Goal: Task Accomplishment & Management: Manage account settings

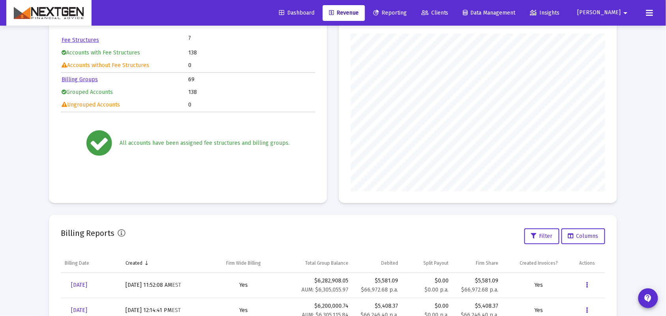
scroll to position [148, 0]
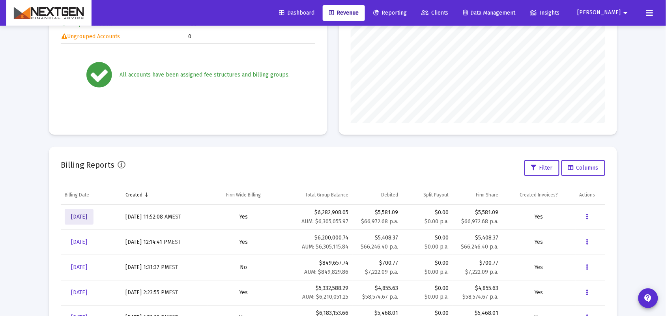
click at [87, 213] on span "[DATE]" at bounding box center [79, 216] width 16 height 7
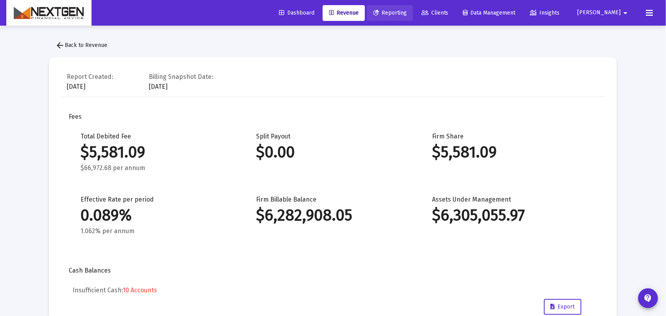
click at [407, 12] on span "Reporting" at bounding box center [390, 12] width 34 height 7
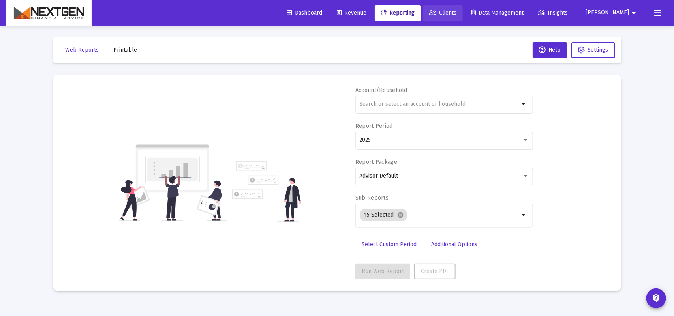
click at [436, 14] on icon at bounding box center [432, 13] width 7 height 6
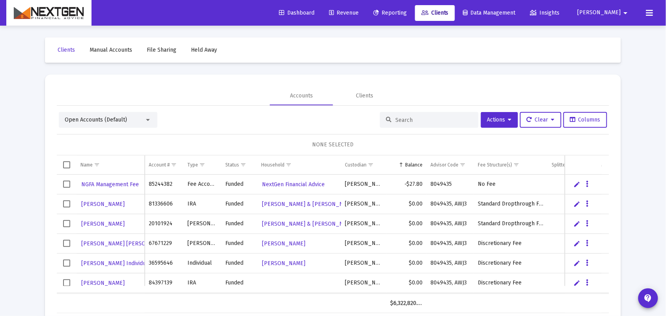
drag, startPoint x: 405, startPoint y: 291, endPoint x: 142, endPoint y: 295, distance: 262.8
click at [141, 296] on div "Name Name Account # Type Status Household Custodian Balance Advisor Code Fee St…" at bounding box center [333, 234] width 552 height 158
click at [125, 122] on span "Open Accounts (Default)" at bounding box center [96, 119] width 62 height 7
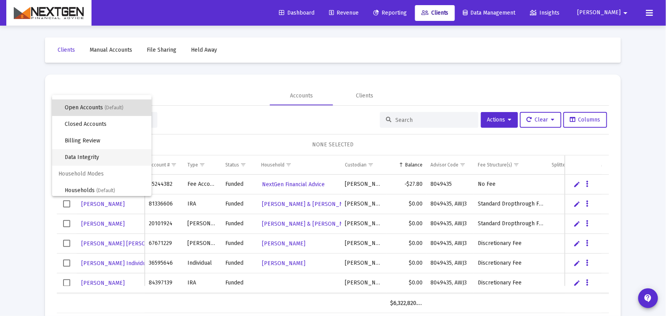
scroll to position [15, 0]
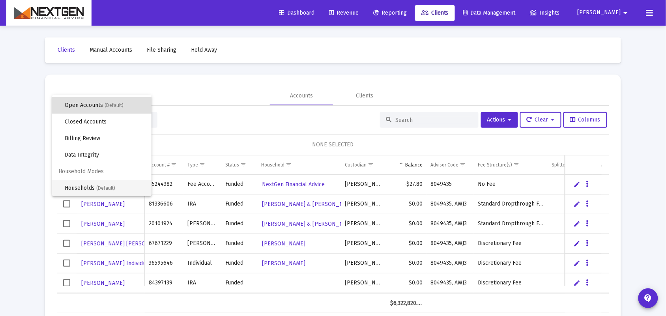
click at [105, 190] on span "(Default)" at bounding box center [105, 188] width 19 height 6
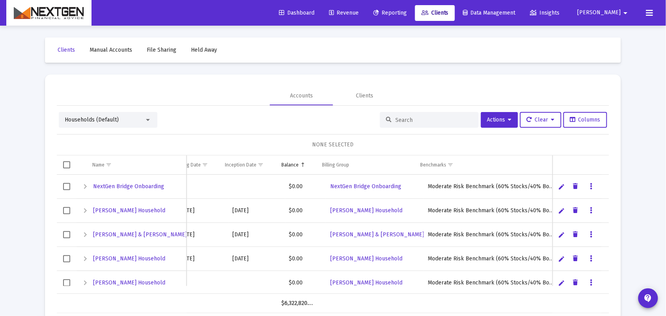
scroll to position [0, 0]
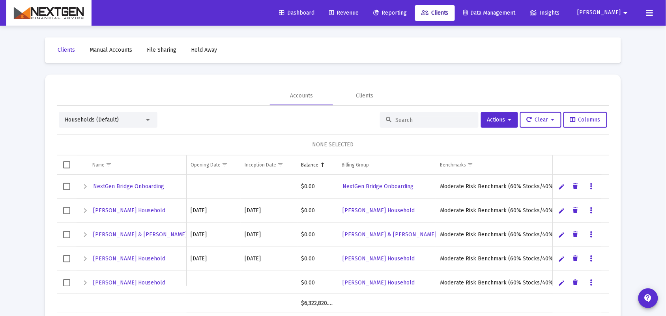
drag, startPoint x: 410, startPoint y: 289, endPoint x: 244, endPoint y: 288, distance: 166.5
click at [244, 288] on div "NextGen Bridge Onboarding $0.00 NextGen Bridge Onboarding Moderate Risk Benchma…" at bounding box center [333, 234] width 552 height 119
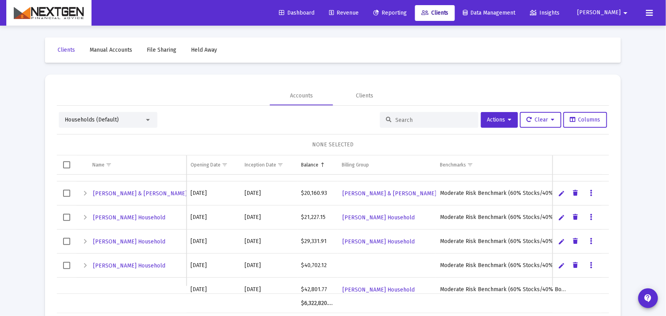
click at [619, 13] on span "[PERSON_NAME]" at bounding box center [599, 12] width 43 height 7
click at [620, 34] on span "Settings" at bounding box center [627, 33] width 23 height 19
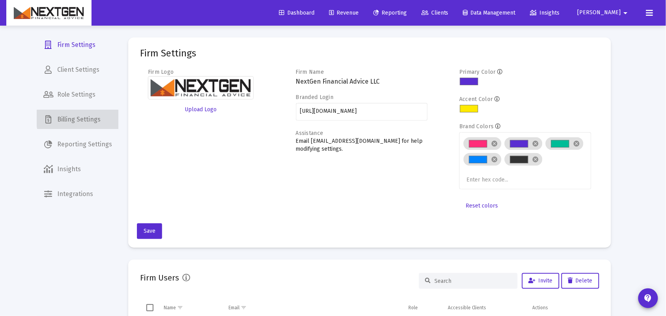
click at [88, 118] on span "Billing Settings" at bounding box center [77, 119] width 81 height 19
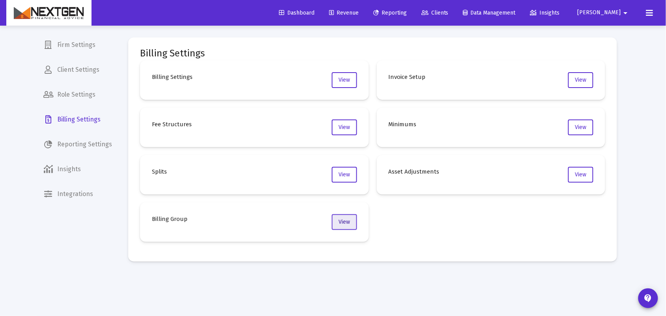
click at [344, 223] on span "View" at bounding box center [344, 222] width 11 height 7
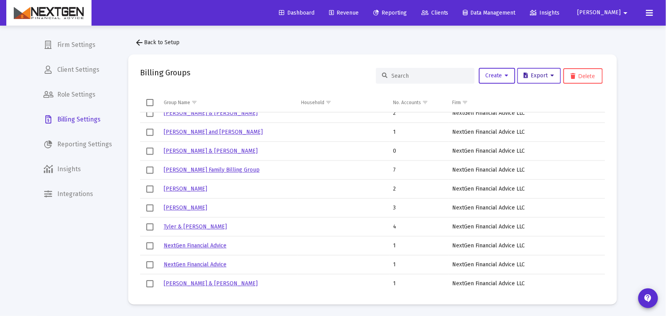
click at [550, 78] on span "Export" at bounding box center [539, 75] width 30 height 7
click at [284, 72] on div at bounding box center [333, 158] width 666 height 316
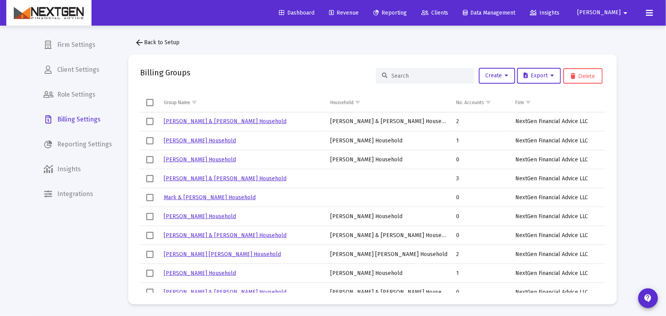
click at [276, 68] on div "Billing Groups Create Export Delete" at bounding box center [372, 75] width 465 height 19
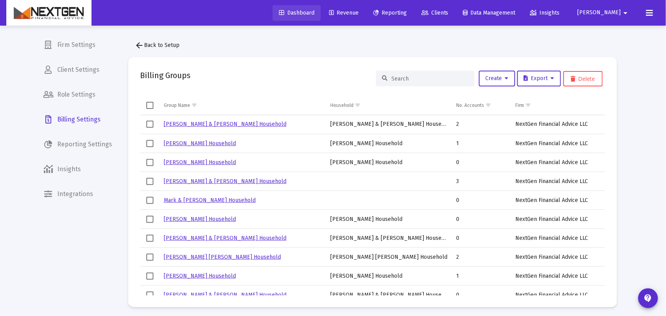
click at [314, 11] on span "Dashboard" at bounding box center [297, 12] width 36 height 7
